Goal: Transaction & Acquisition: Obtain resource

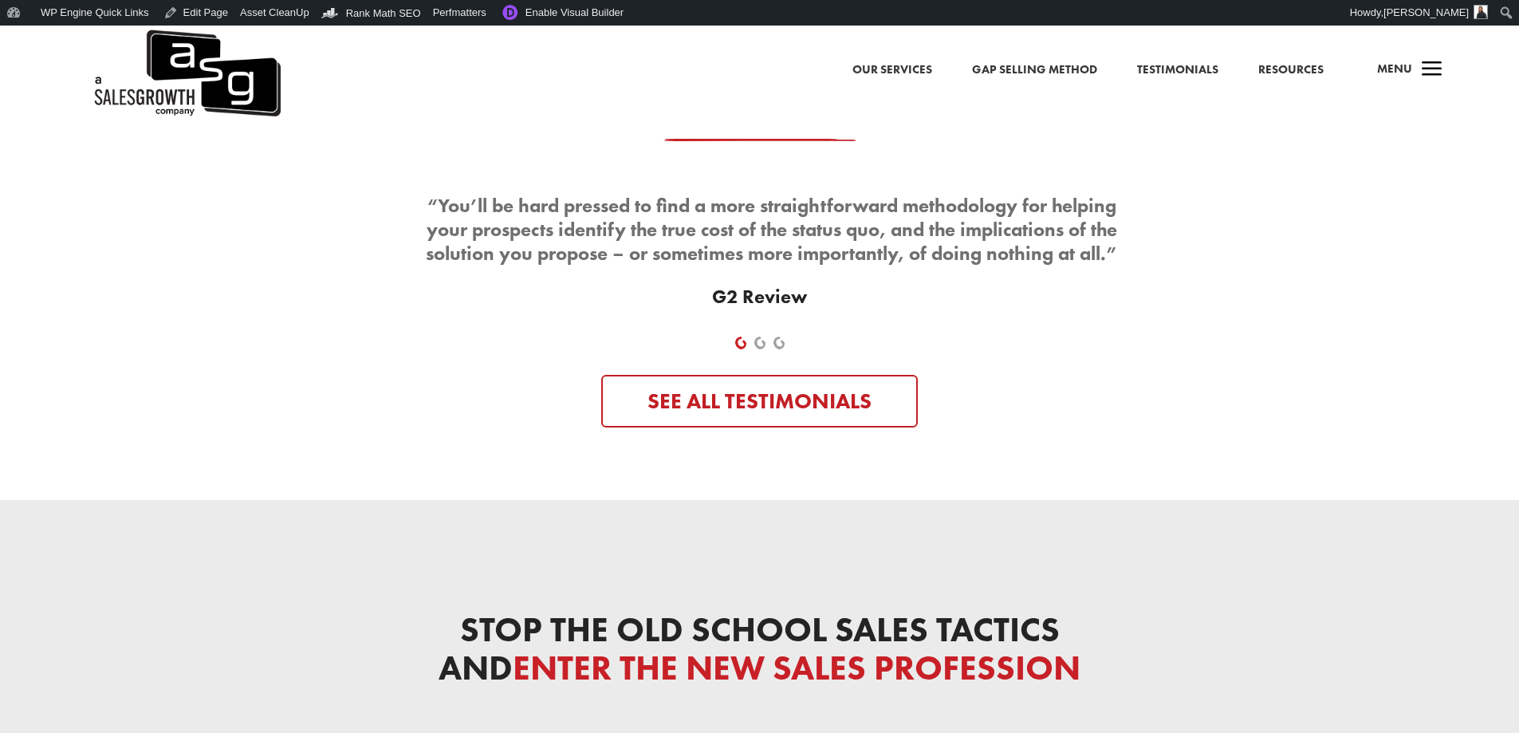
scroll to position [7534, 0]
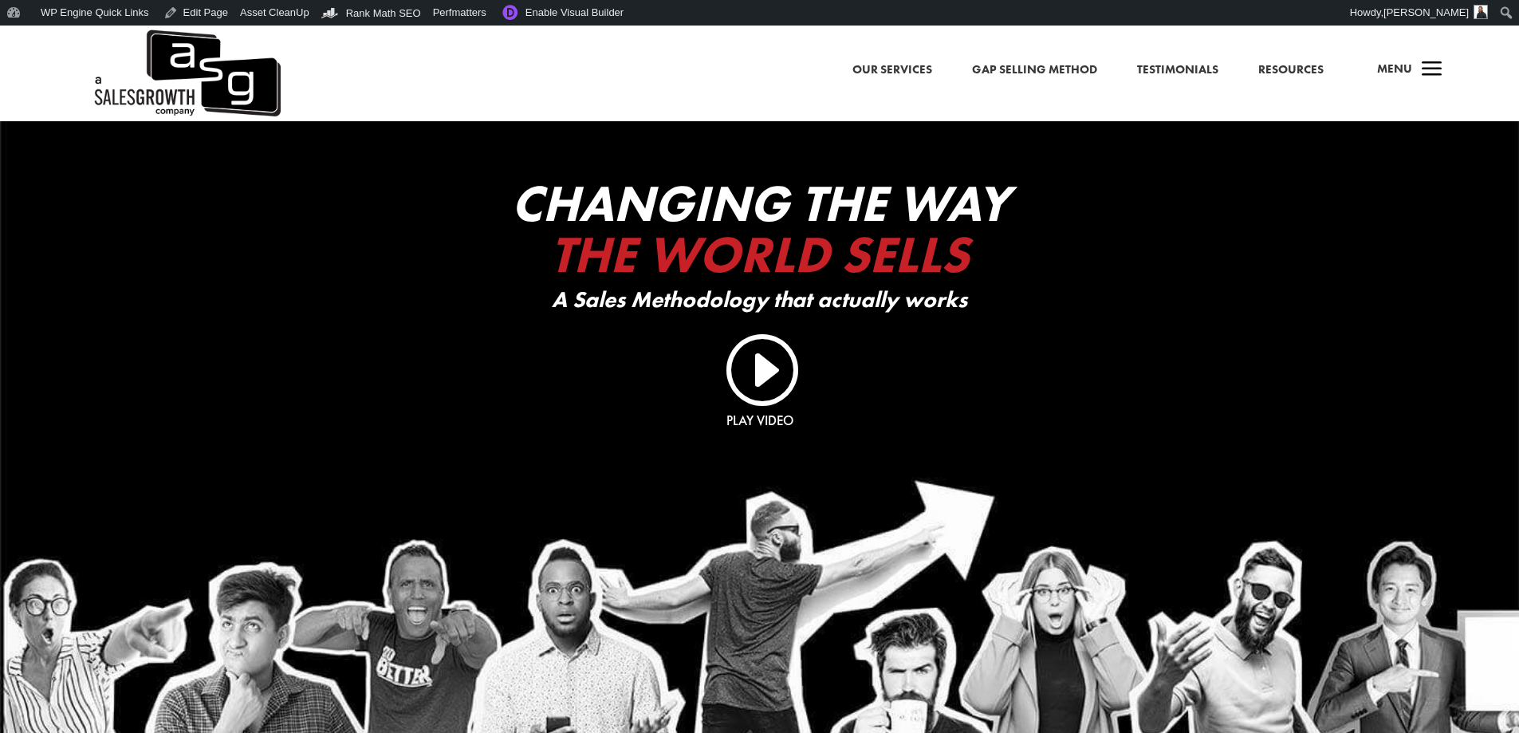
click at [1411, 70] on span "Menu" at bounding box center [1394, 69] width 35 height 16
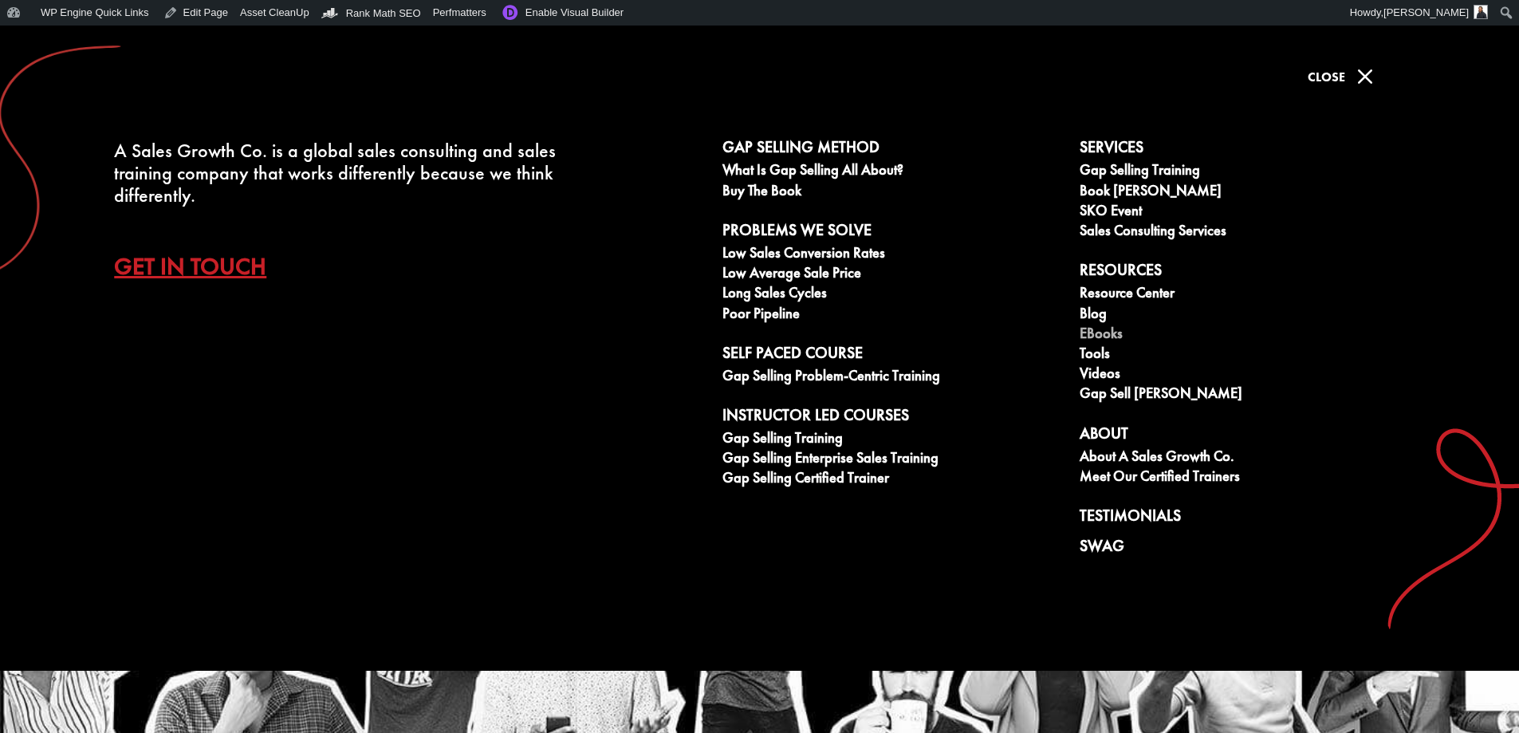
click at [1108, 334] on link "eBooks" at bounding box center [1250, 335] width 340 height 20
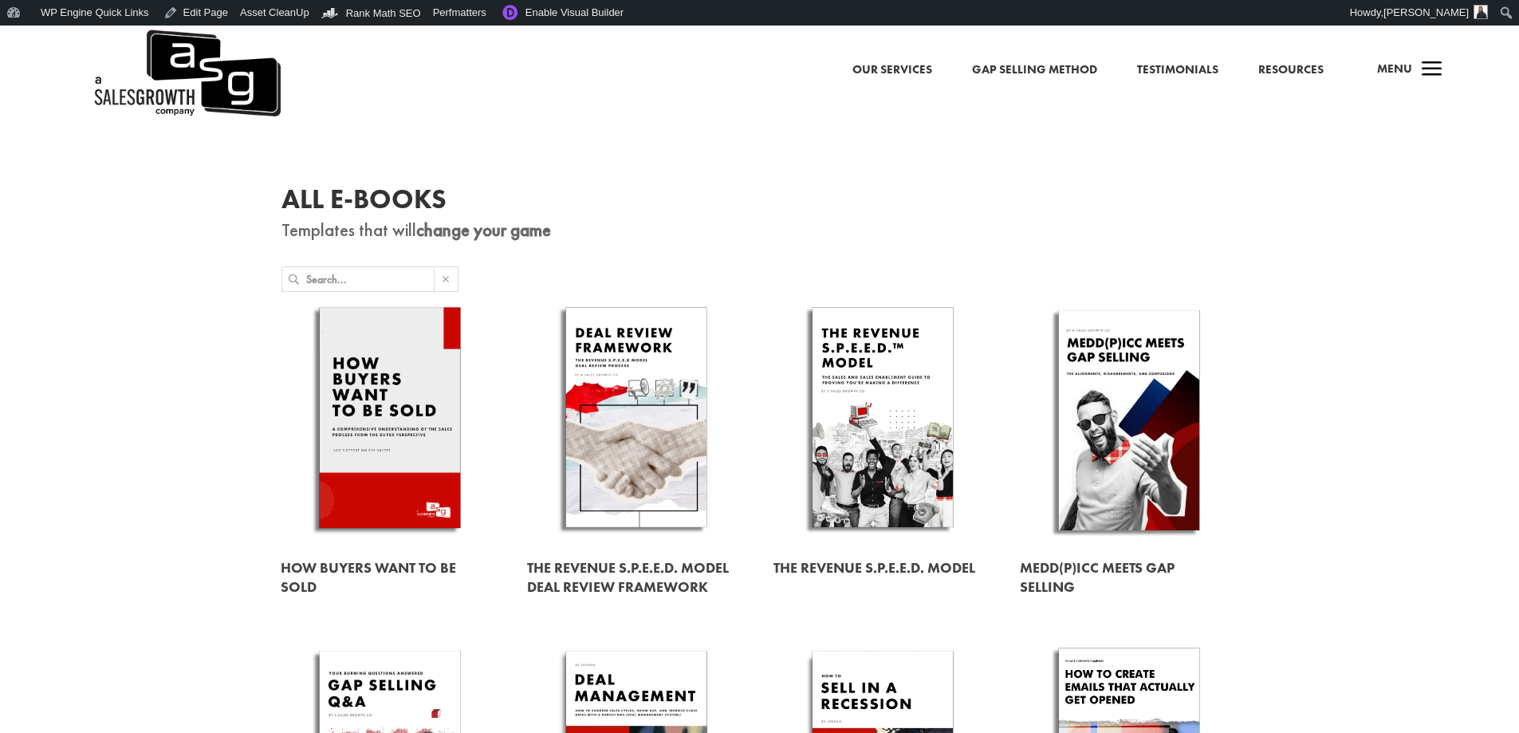
click at [412, 407] on link at bounding box center [390, 420] width 218 height 249
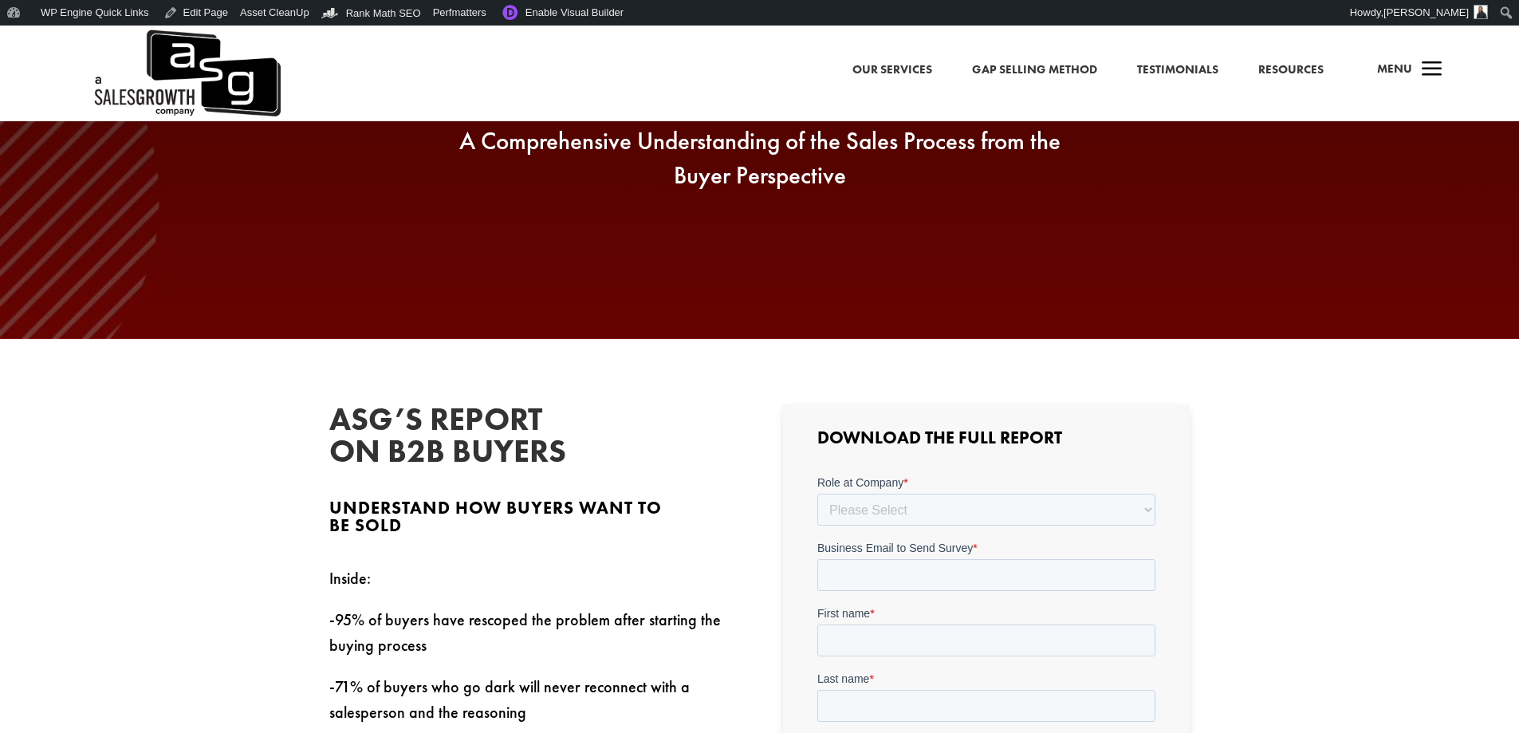
scroll to position [239, 0]
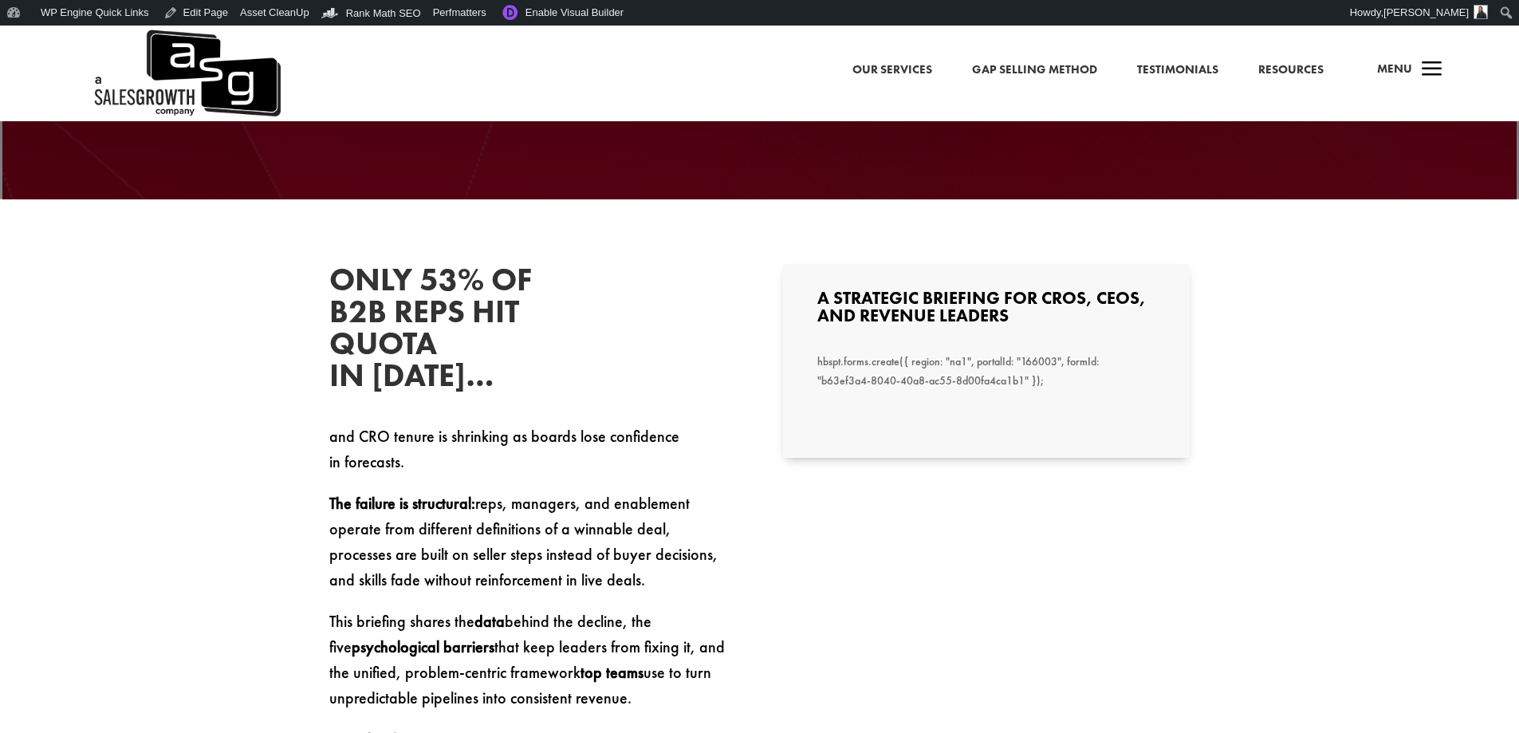
scroll to position [140, 0]
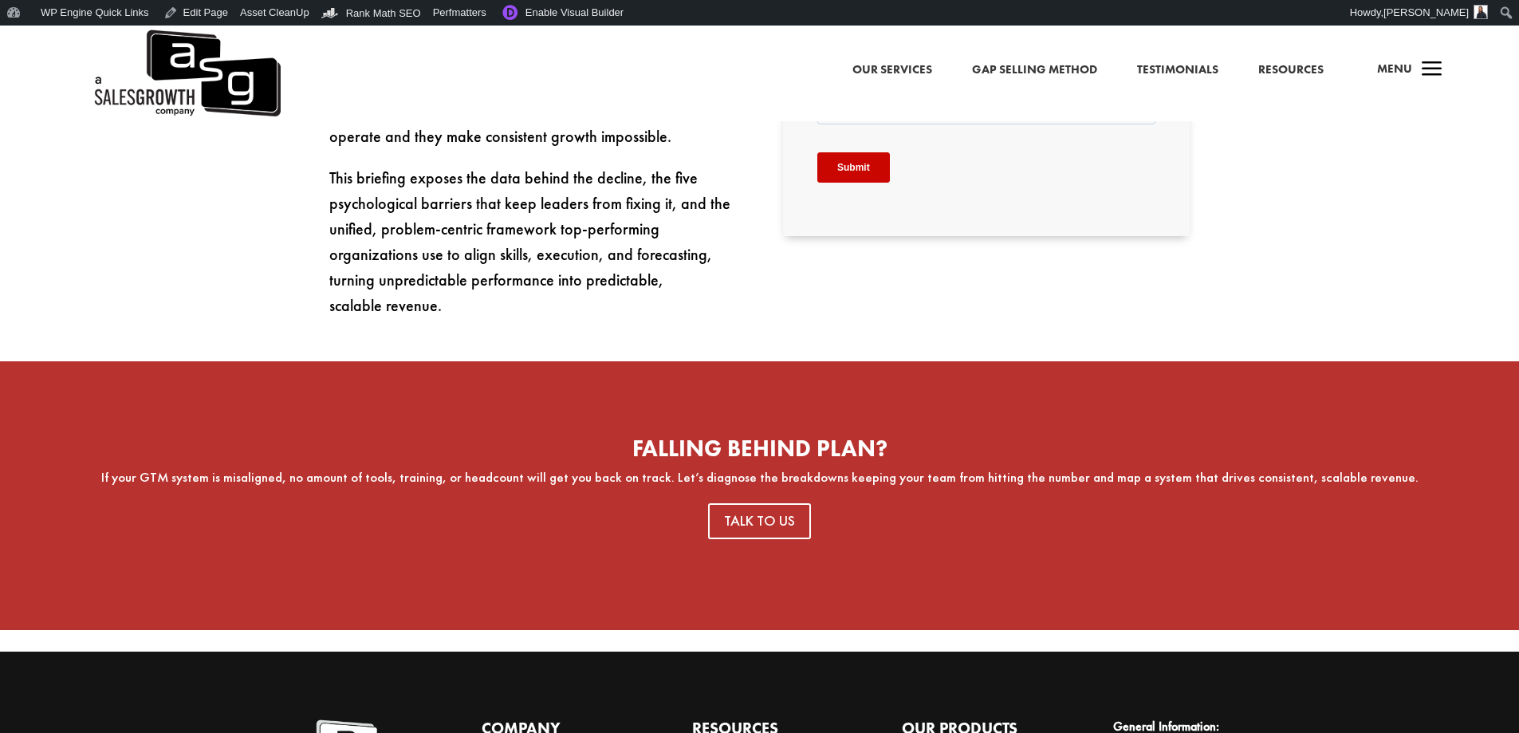
scroll to position [877, 0]
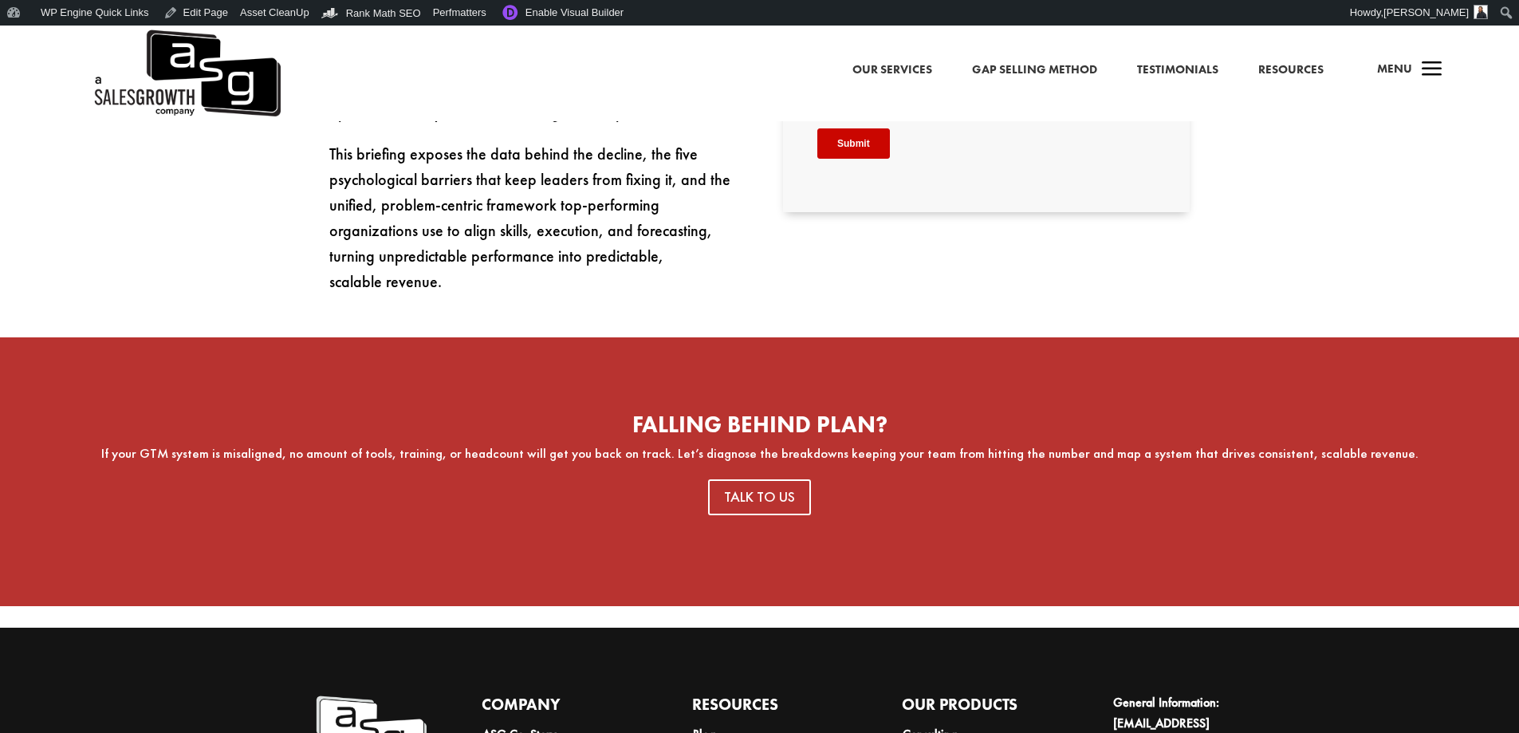
click at [1421, 65] on span "a" at bounding box center [1432, 70] width 32 height 32
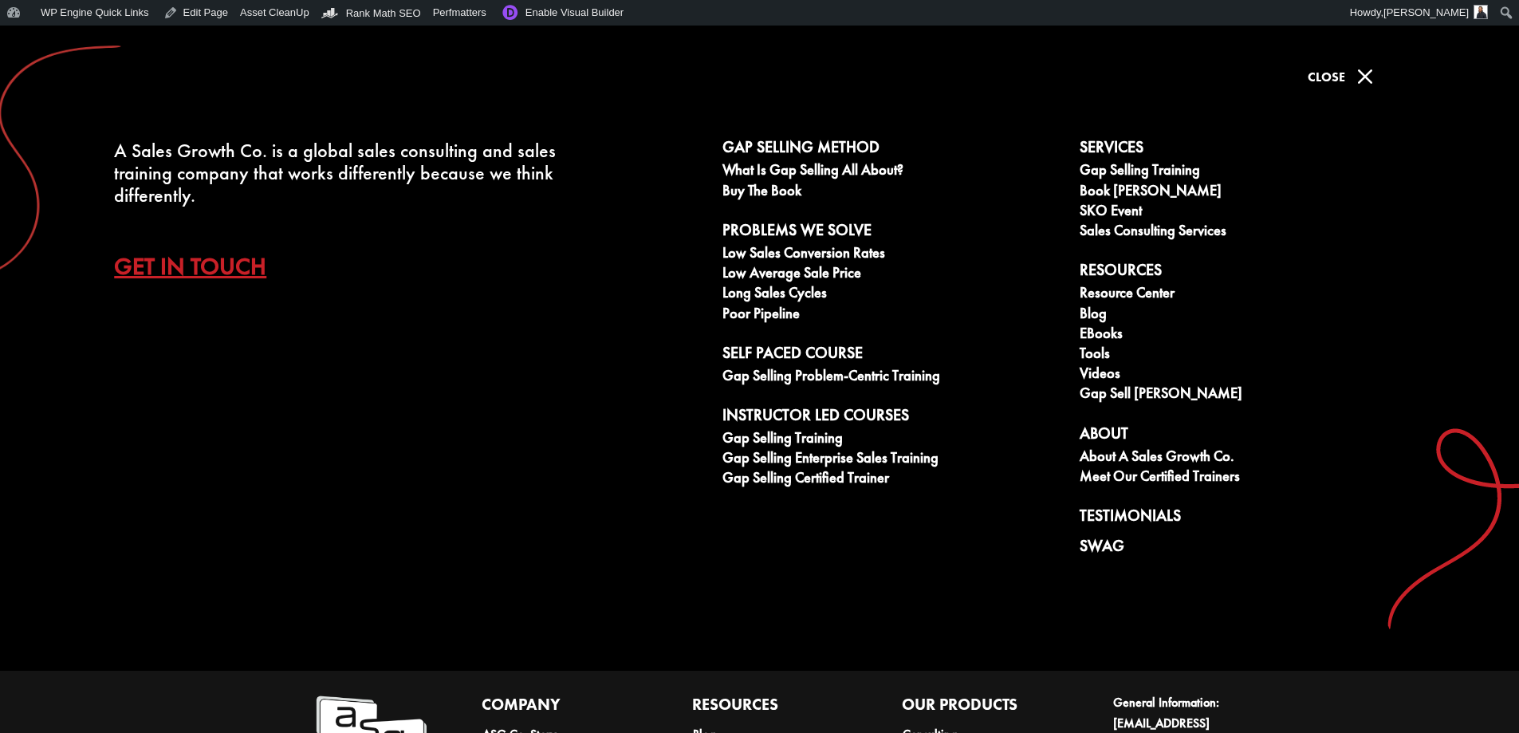
click at [1327, 73] on span "Close" at bounding box center [1326, 77] width 37 height 17
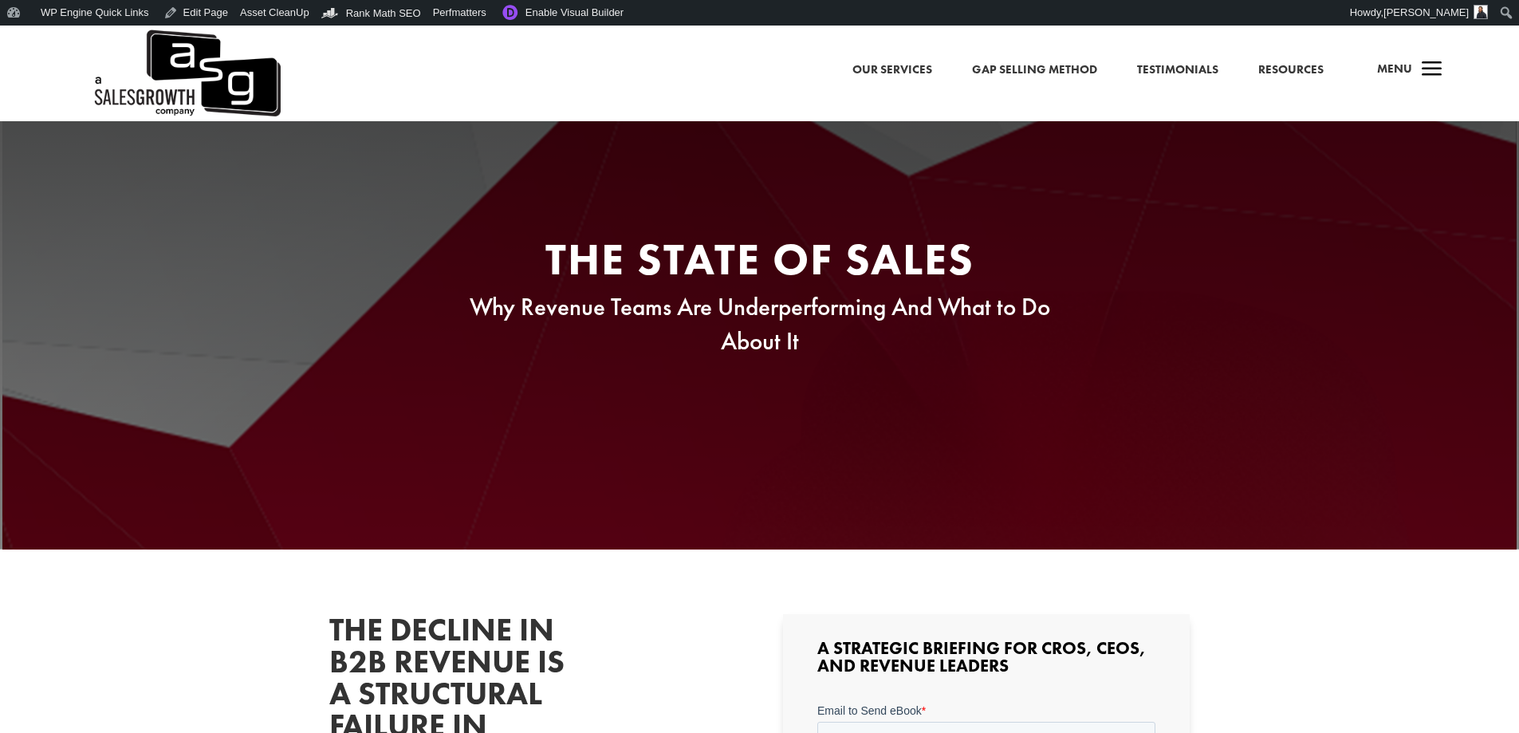
scroll to position [0, 0]
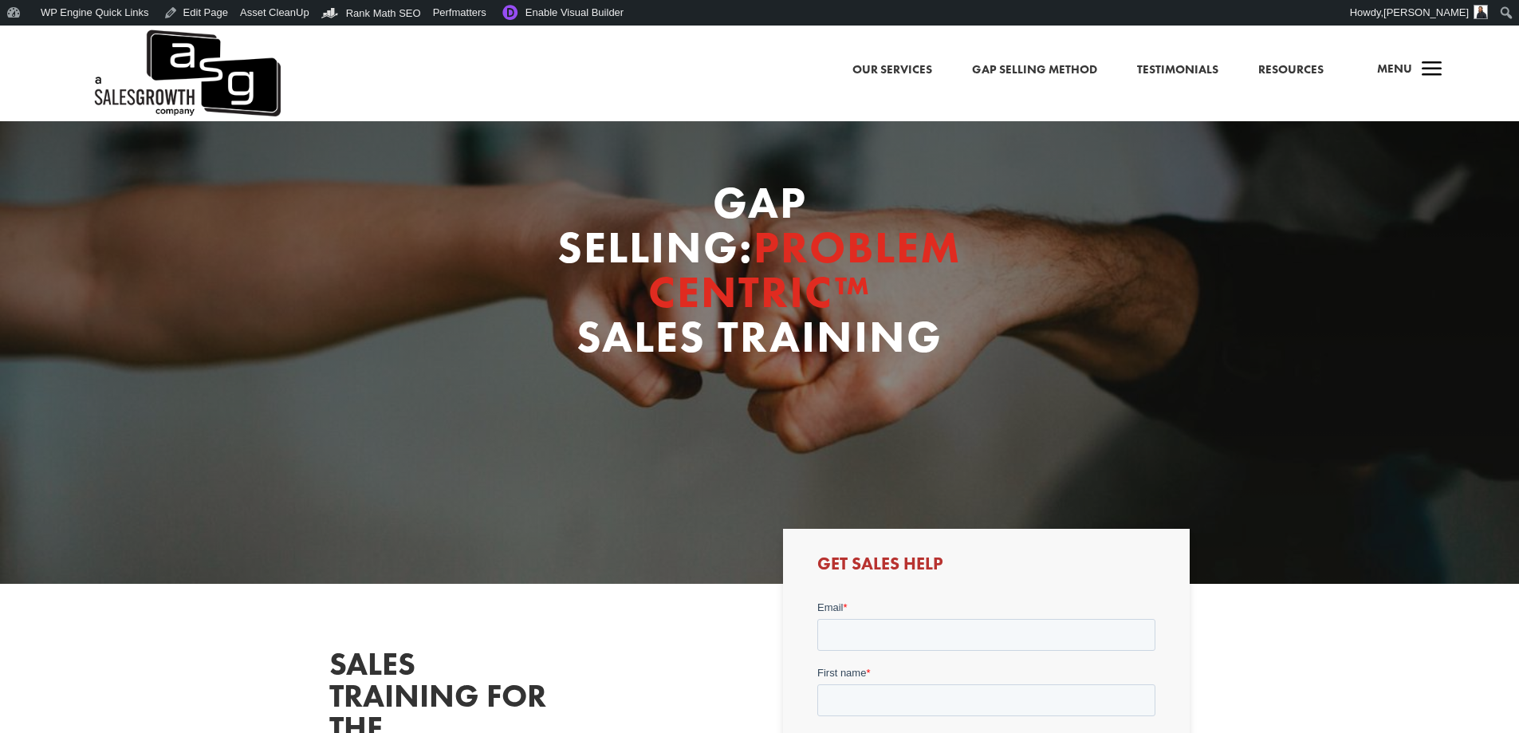
scroll to position [82, 0]
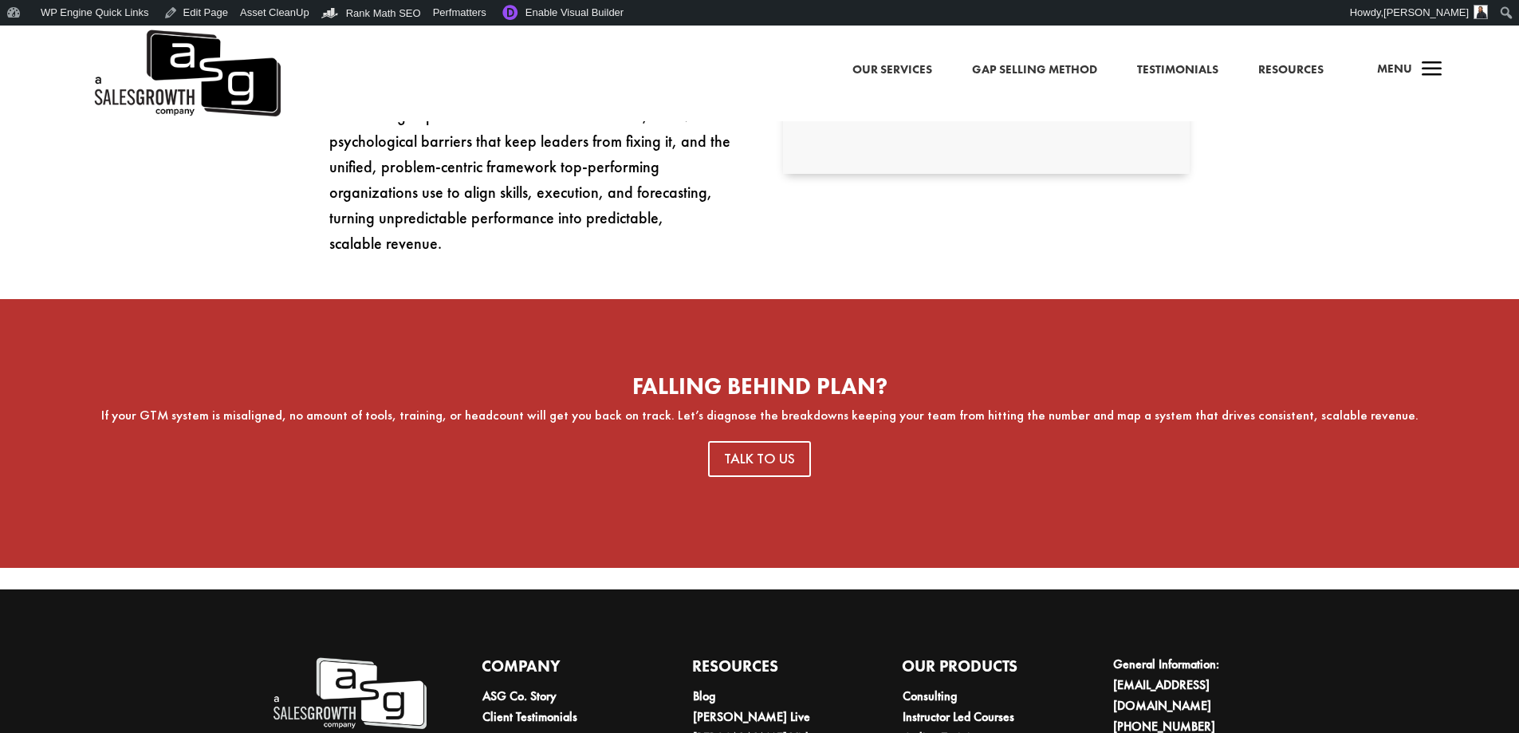
scroll to position [957, 0]
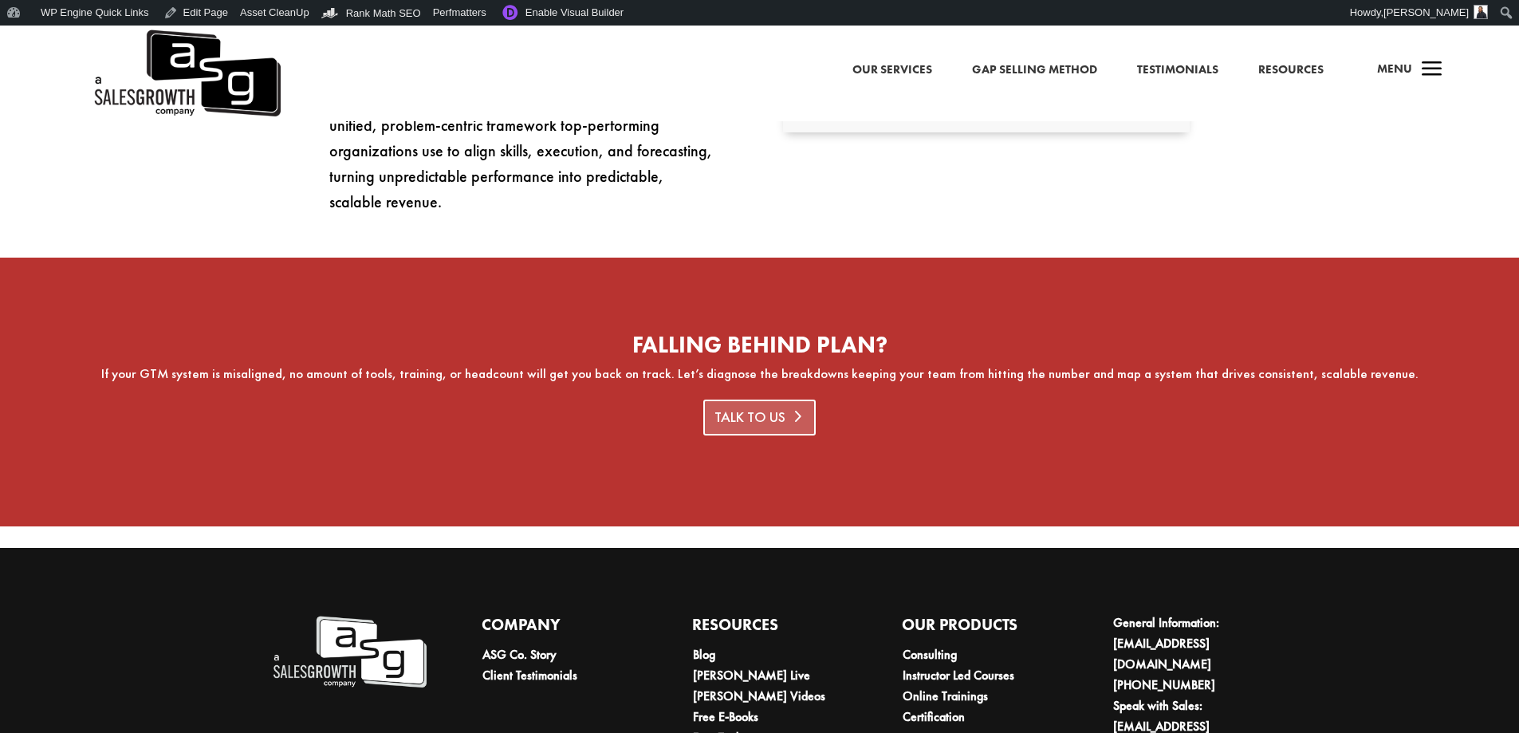
click at [746, 417] on link "Talk to Us" at bounding box center [759, 417] width 113 height 36
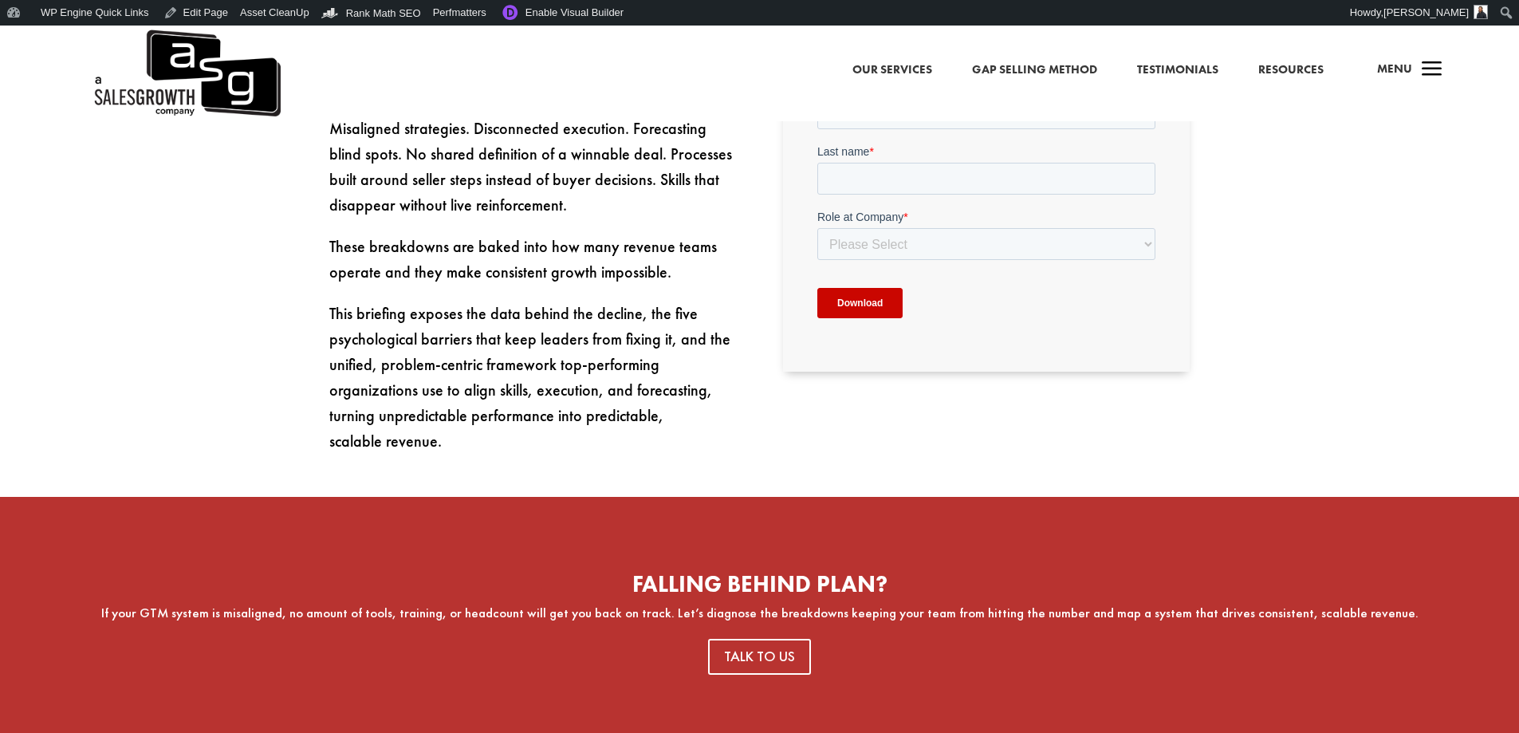
scroll to position [478, 0]
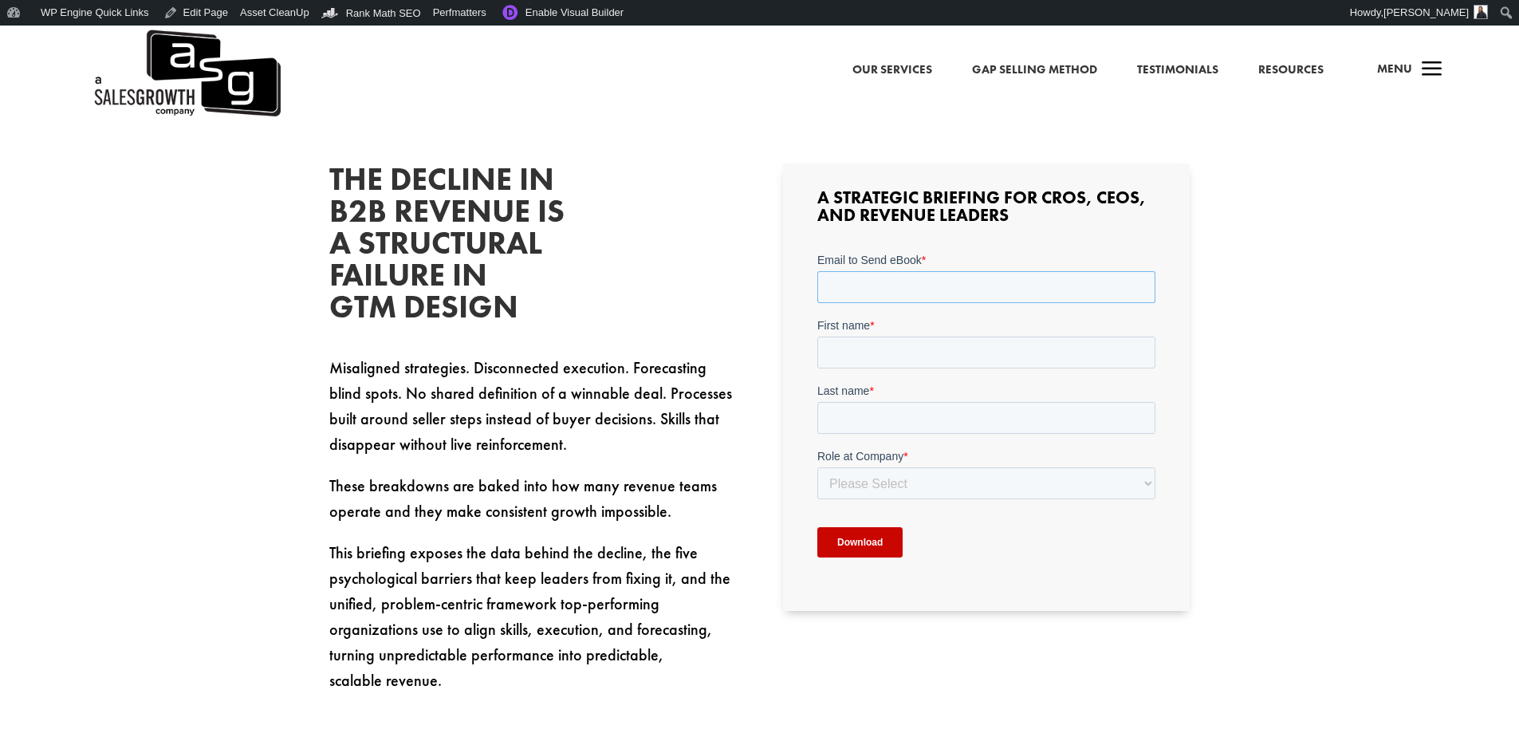
click at [873, 286] on input "Email to Send eBook *" at bounding box center [986, 287] width 338 height 32
type input "sean@salesgrowth.com"
type input "Sean"
type input "Finlay"
click at [919, 480] on select "Please Select C-Level (CRO, CSO, etc) Senior Leadership (VP of Sales, VP of Ena…" at bounding box center [986, 483] width 338 height 32
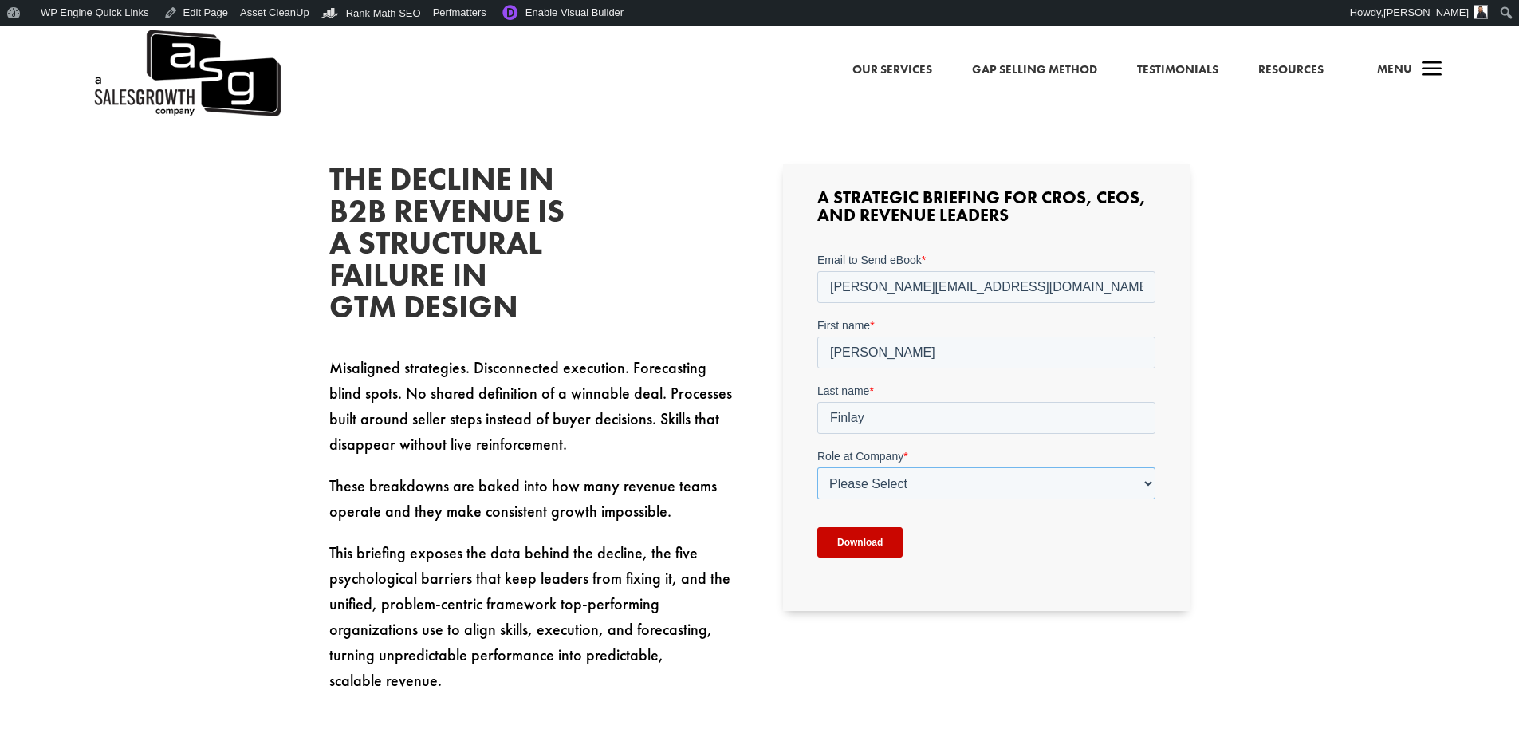
select select "Other"
click at [817, 467] on select "Please Select C-Level (CRO, CSO, etc) Senior Leadership (VP of Sales, VP of Ena…" at bounding box center [986, 483] width 338 height 32
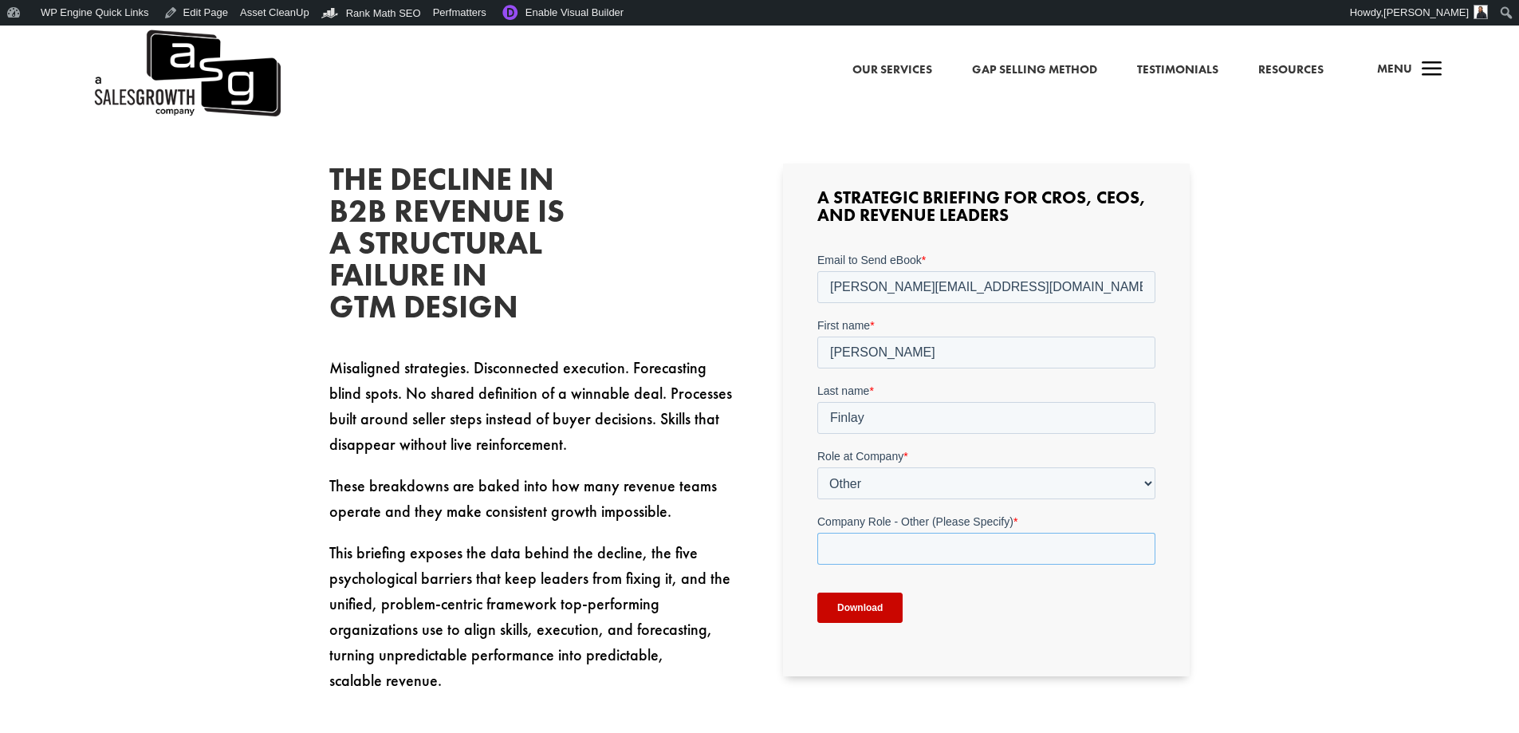
click at [884, 533] on input "Company Role - Other (Please Specify) *" at bounding box center [986, 549] width 338 height 32
type input "Marketing"
click at [868, 612] on input "Download" at bounding box center [859, 607] width 85 height 30
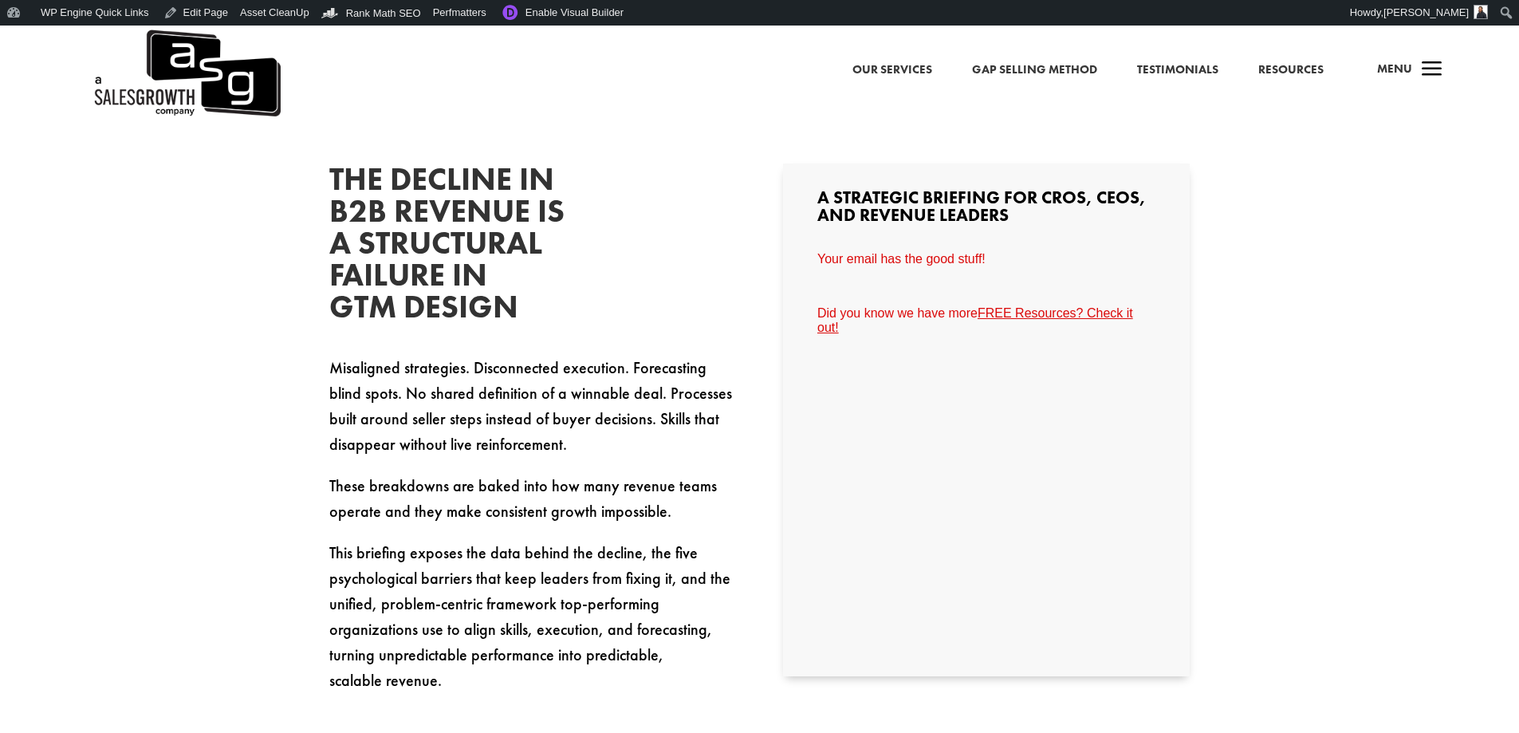
click at [1061, 313] on link "FREE Resources? Check it out!" at bounding box center [975, 320] width 316 height 28
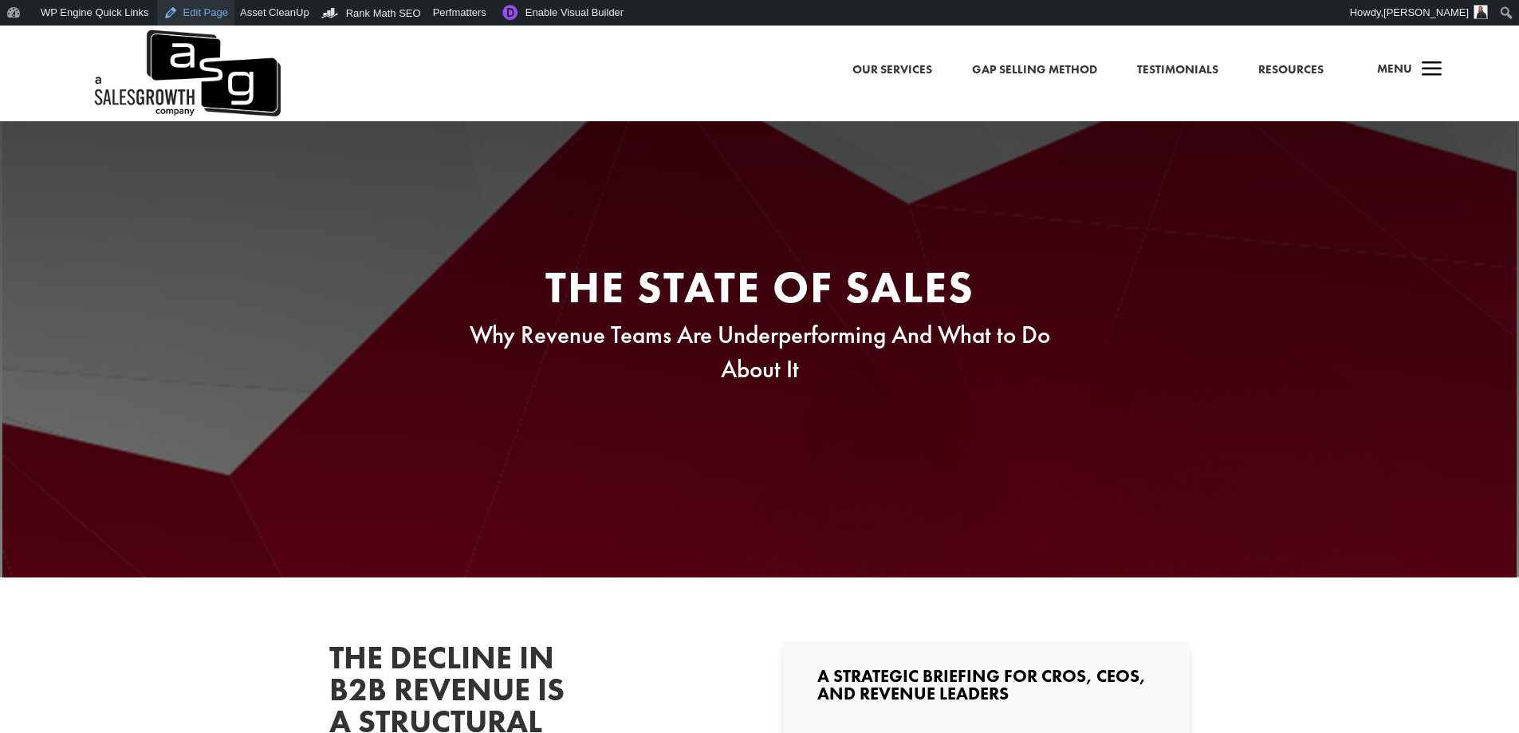
click at [198, 10] on link "Edit Page" at bounding box center [195, 13] width 77 height 26
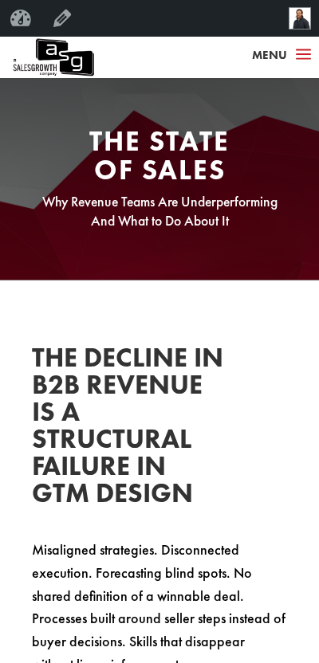
scroll to position [1436, 0]
